Goal: Task Accomplishment & Management: Manage account settings

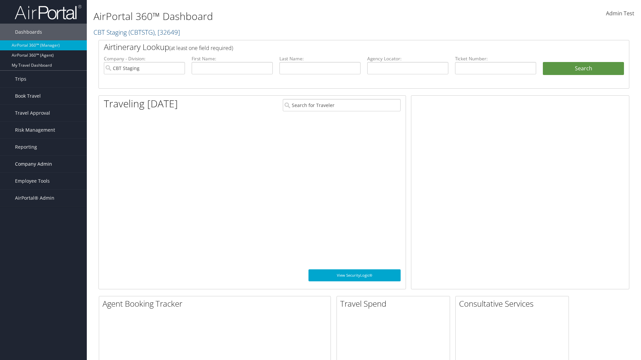
click at [43, 164] on span "Company Admin" at bounding box center [33, 164] width 37 height 17
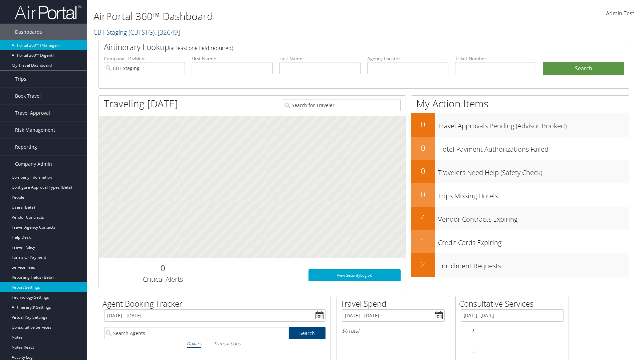
click at [43, 288] on link "Report Settings" at bounding box center [43, 288] width 87 height 10
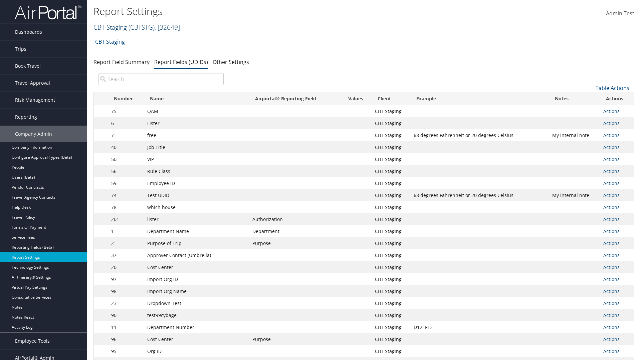
click at [110, 27] on link "CBT Staging ( CBTSTG ) , [ 32649 ]" at bounding box center [136, 27] width 86 height 9
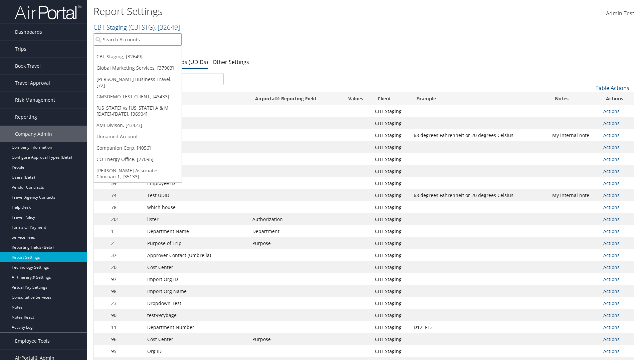
click at [137, 39] on input "search" at bounding box center [138, 39] width 88 height 12
type input "CBTSTG"
click at [137, 52] on div "CBT Staging (CBTSTG), [32649]" at bounding box center [137, 52] width 95 height 6
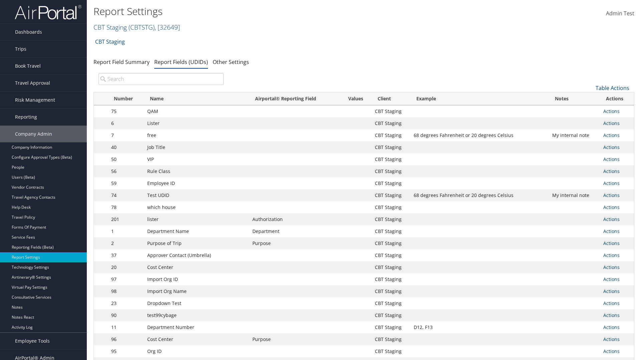
click at [161, 79] on input "search" at bounding box center [160, 79] width 125 height 12
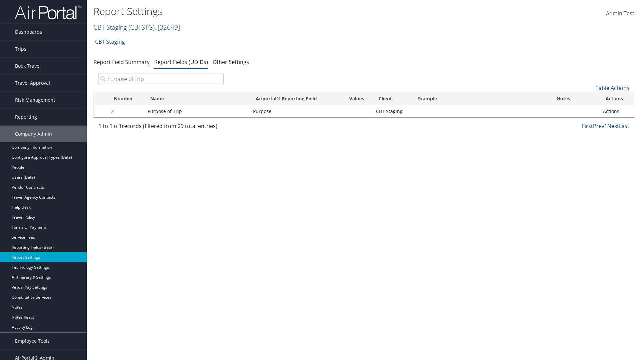
type input "Purpose of Trip"
click at [611, 111] on link "Actions" at bounding box center [611, 111] width 16 height 6
click at [584, 144] on link "Edit" at bounding box center [584, 143] width 66 height 11
select select "20"
select select "both"
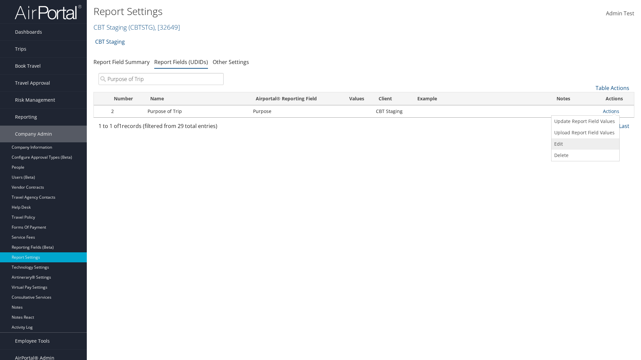
select select "trip"
